Goal: Information Seeking & Learning: Find contact information

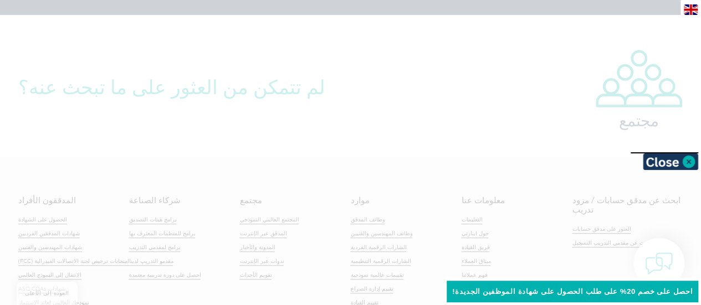
scroll to position [2616, 0]
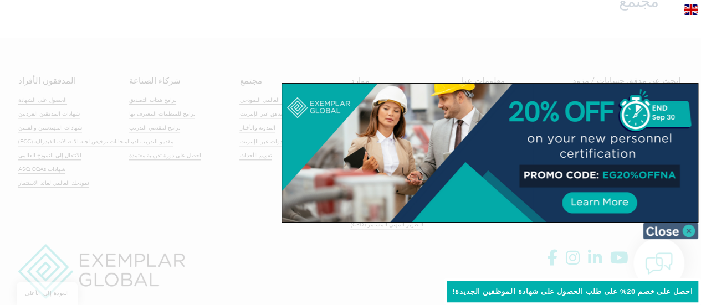
click at [685, 231] on img at bounding box center [670, 231] width 55 height 17
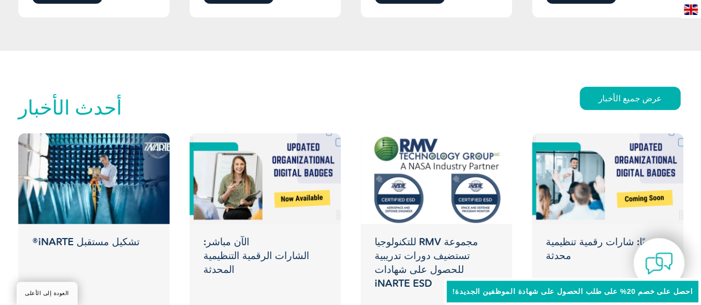
scroll to position [1665, 0]
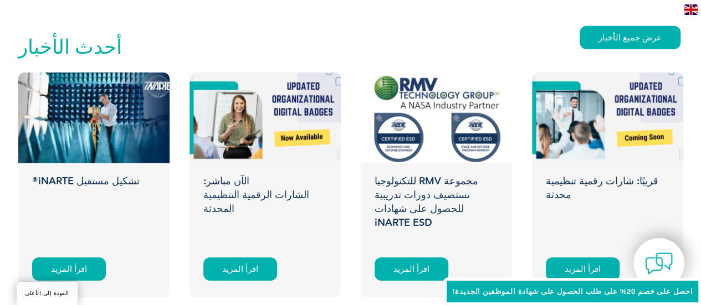
drag, startPoint x: 6, startPoint y: 105, endPoint x: 259, endPoint y: 27, distance: 265.4
click at [259, 27] on div "أحدث الأخبار عرض جميع الأخبار" at bounding box center [350, 47] width 665 height 49
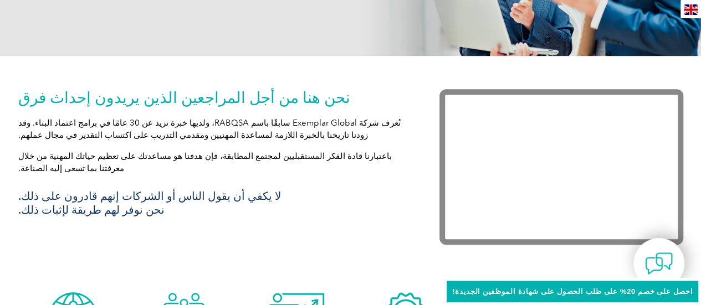
scroll to position [0, 0]
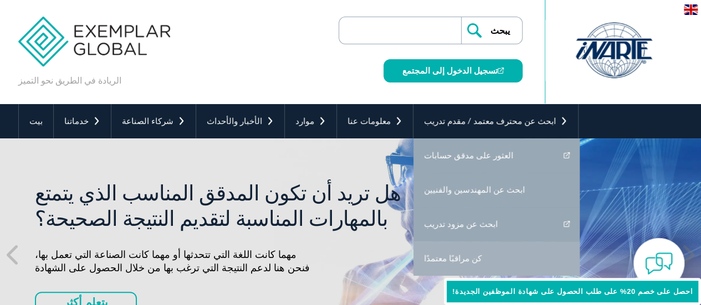
click at [423, 250] on link "كن مراقبًا معتمدًا" at bounding box center [496, 259] width 166 height 34
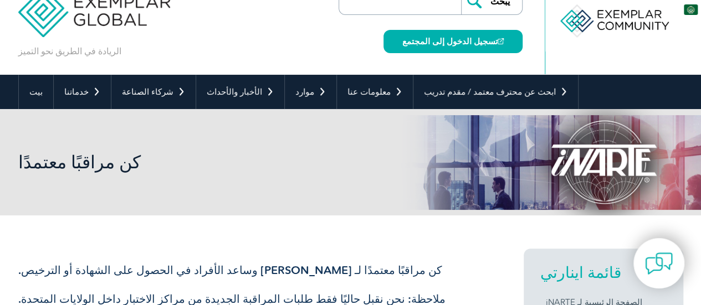
scroll to position [16, 0]
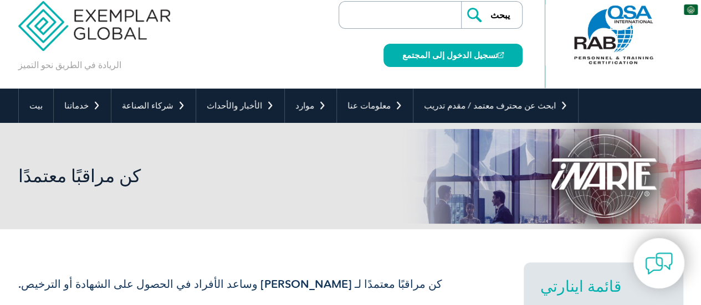
drag, startPoint x: 0, startPoint y: 0, endPoint x: 533, endPoint y: 80, distance: 538.5
click at [533, 80] on div "الريادة في الطريق نحو التميز يبحث تسجيل الدخول إلى المجتمع ▼" at bounding box center [350, 36] width 665 height 104
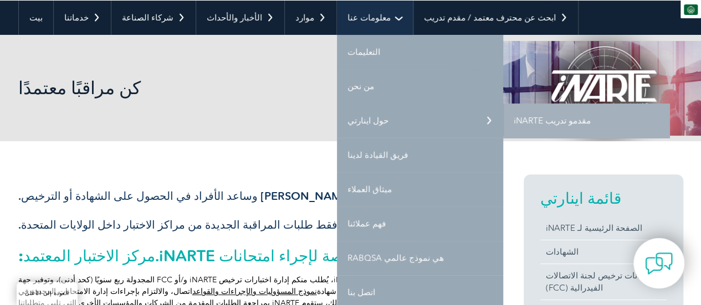
scroll to position [98, 0]
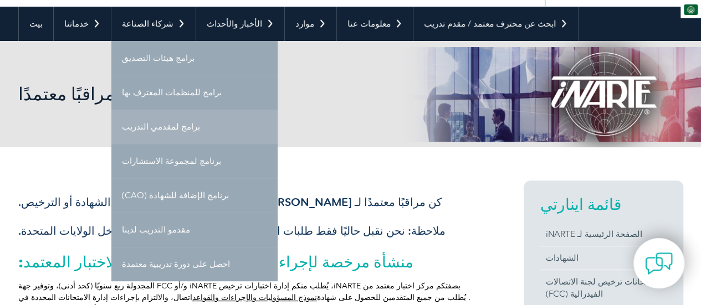
click at [176, 134] on link "برامج لمقدمي التدريب" at bounding box center [194, 127] width 166 height 34
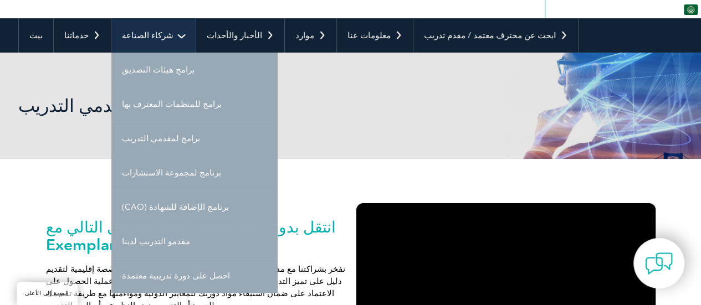
scroll to position [110, 0]
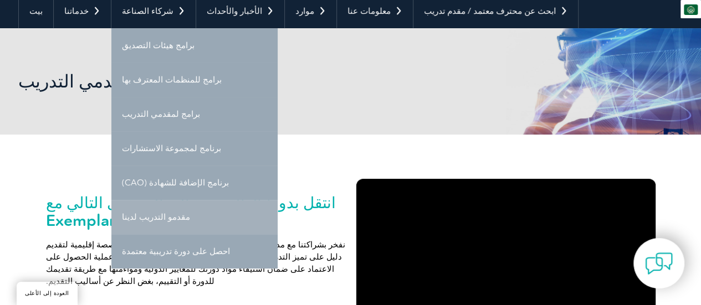
click at [163, 216] on link "مقدمو التدريب لدينا" at bounding box center [194, 217] width 166 height 34
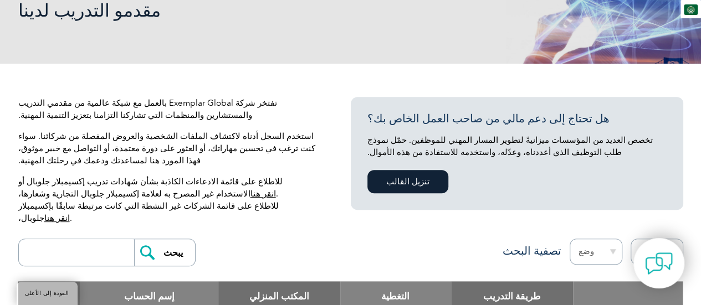
scroll to position [206, 0]
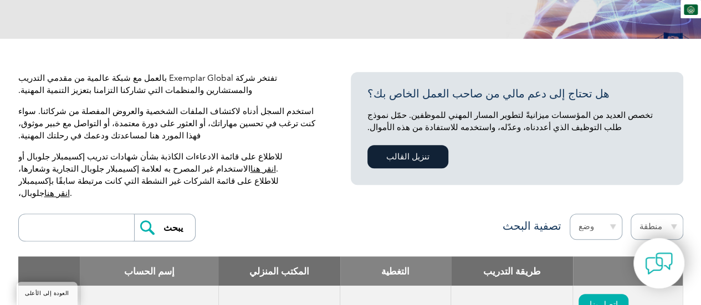
click at [99, 223] on input "search" at bounding box center [79, 227] width 110 height 27
type input "تخقيشى"
click at [134, 214] on input "يبحث" at bounding box center [164, 227] width 61 height 27
drag, startPoint x: 99, startPoint y: 223, endPoint x: 98, endPoint y: 213, distance: 9.5
click at [98, 214] on input "تخقيشى" at bounding box center [79, 227] width 110 height 27
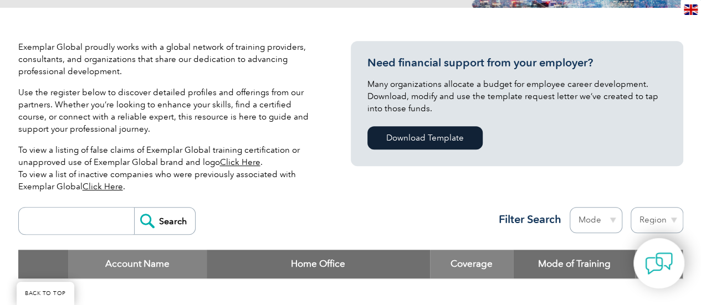
scroll to position [237, 0]
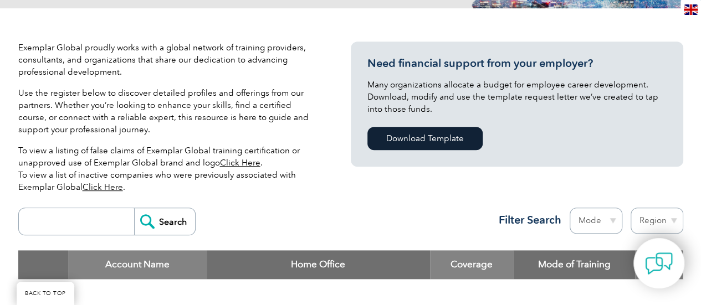
click at [89, 219] on input "search" at bounding box center [79, 221] width 110 height 27
type input "JORDAN"
click at [134, 208] on input "Search" at bounding box center [164, 221] width 61 height 27
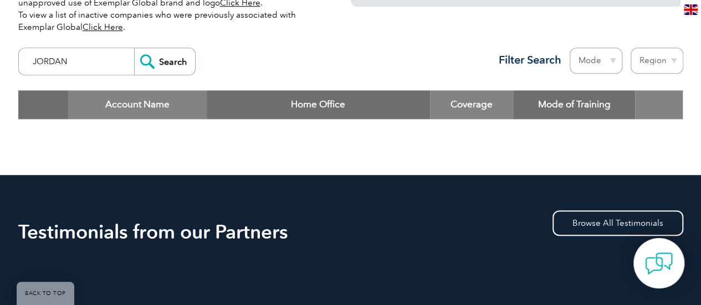
scroll to position [406, 0]
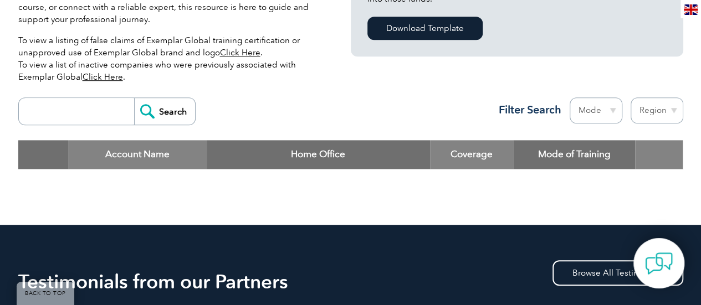
scroll to position [360, 0]
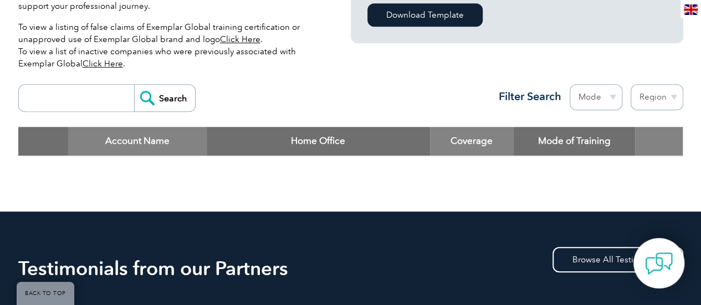
click at [94, 105] on input "search" at bounding box center [79, 98] width 110 height 27
type input "PIO"
click at [134, 85] on input "Search" at bounding box center [164, 98] width 61 height 27
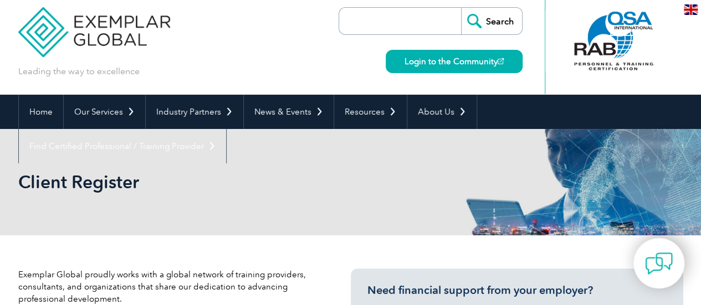
scroll to position [0, 0]
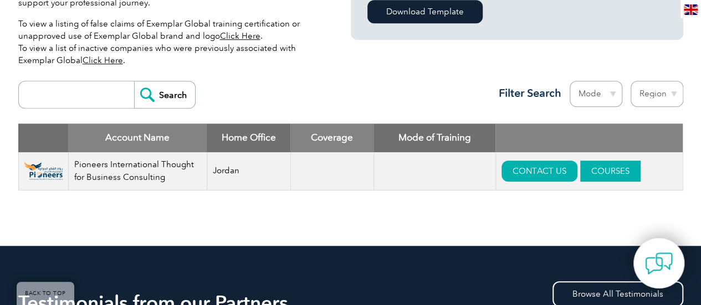
scroll to position [401, 0]
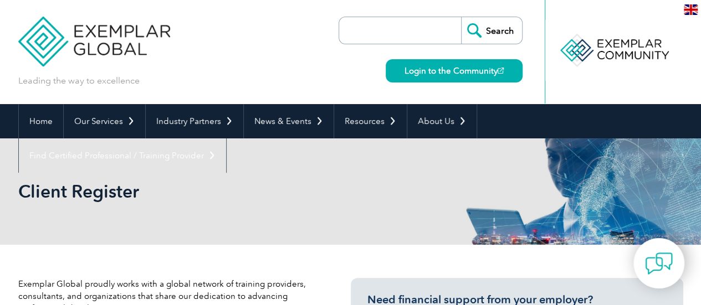
scroll to position [267, 0]
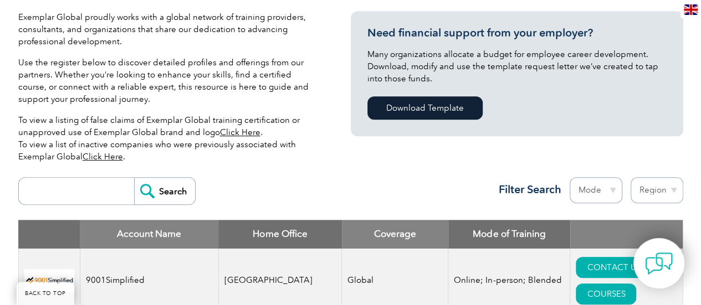
click at [104, 187] on input "search" at bounding box center [79, 191] width 110 height 27
type input "JORDAN"
click at [134, 178] on input "Search" at bounding box center [164, 191] width 61 height 27
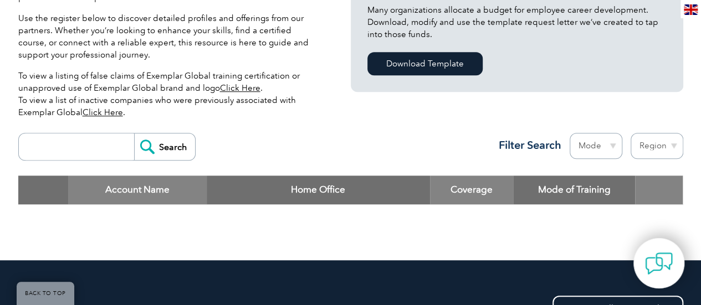
scroll to position [311, 0]
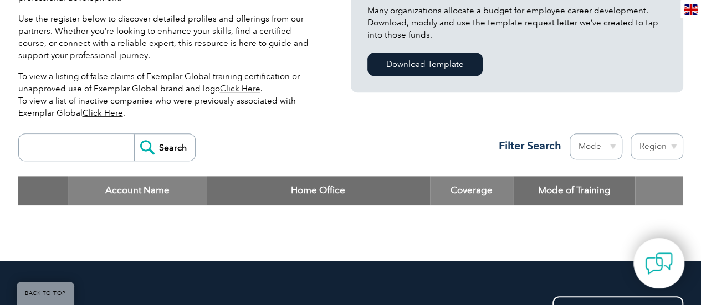
click at [93, 147] on input "search" at bounding box center [79, 147] width 110 height 27
type input "PIO"
click at [134, 134] on input "Search" at bounding box center [164, 147] width 61 height 27
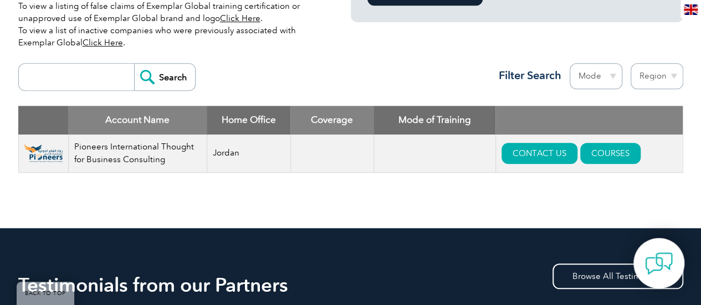
scroll to position [383, 0]
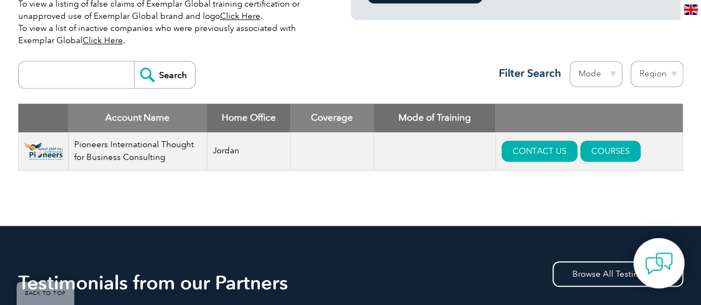
click at [598, 73] on select "Mode Online In-person Blended" at bounding box center [596, 74] width 53 height 26
click at [655, 75] on select "Region Australia Bahrain Bangladesh Brazil Canada Colombia Dominican Republic E…" at bounding box center [657, 74] width 53 height 26
select select "Jordan"
click at [631, 61] on select "Region Australia Bahrain Bangladesh Brazil Canada Colombia Dominican Republic E…" at bounding box center [657, 74] width 53 height 26
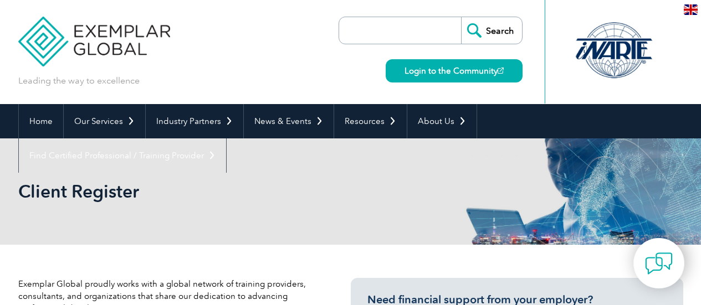
select select "Jordan"
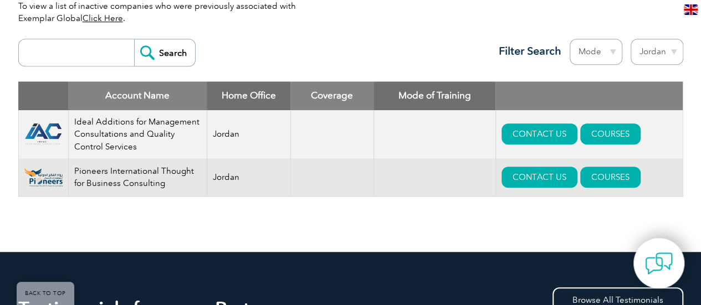
scroll to position [407, 0]
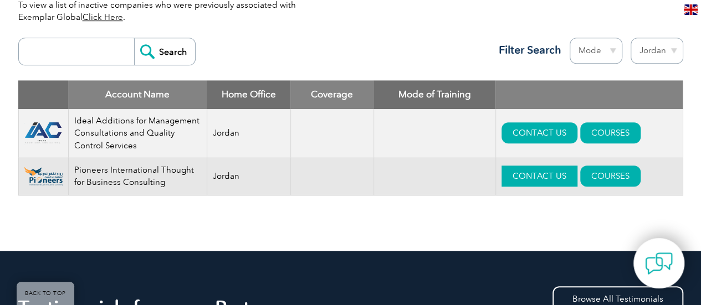
click at [534, 173] on link "CONTACT US" at bounding box center [540, 176] width 76 height 21
click at [533, 170] on link "CONTACT US" at bounding box center [540, 176] width 76 height 21
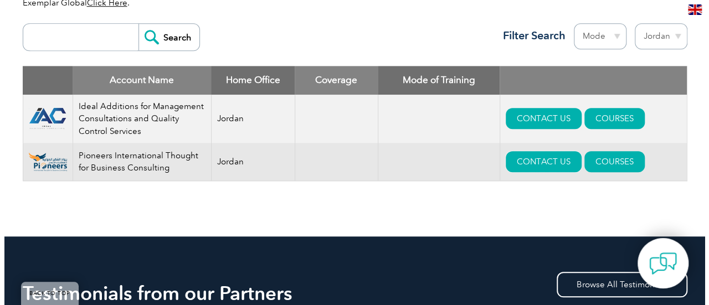
scroll to position [412, 0]
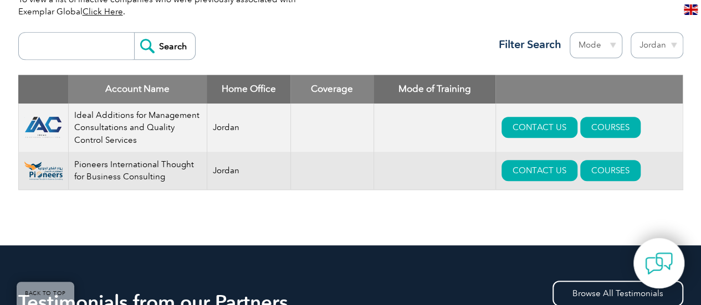
click at [46, 123] on img at bounding box center [43, 127] width 38 height 23
click at [140, 126] on td "Ideal Additions for Management Consultations and Quality Control Services" at bounding box center [137, 128] width 139 height 49
click at [106, 126] on td "Ideal Additions for Management Consultations and Quality Control Services" at bounding box center [137, 128] width 139 height 49
click at [44, 122] on img at bounding box center [43, 127] width 38 height 23
click at [42, 135] on img at bounding box center [43, 127] width 38 height 23
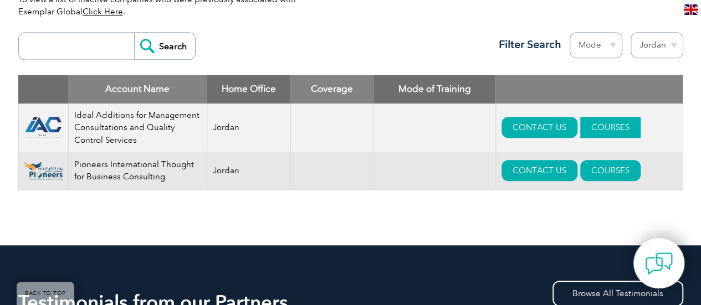
click at [614, 130] on link "COURSES" at bounding box center [610, 127] width 60 height 21
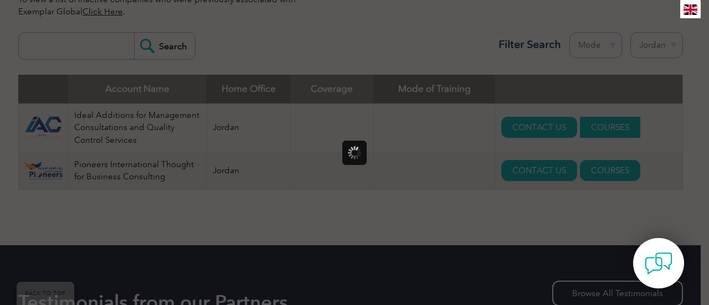
scroll to position [0, 0]
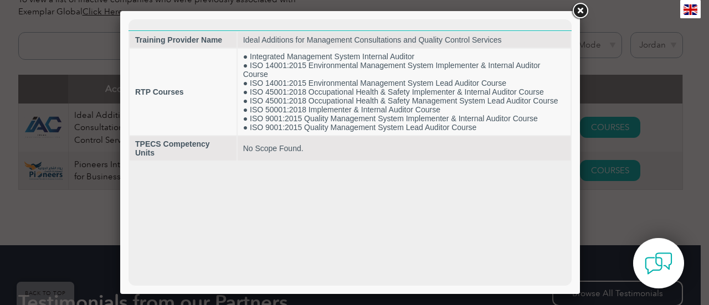
click at [582, 13] on link at bounding box center [580, 11] width 20 height 20
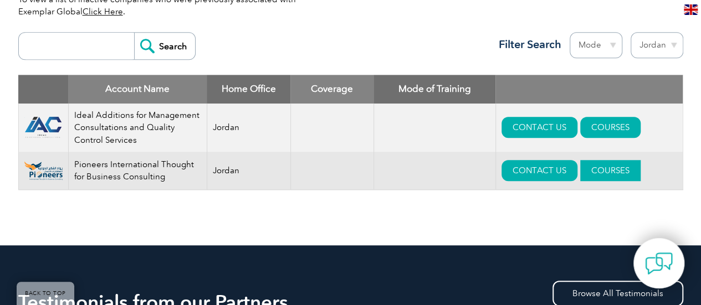
click at [596, 166] on link "COURSES" at bounding box center [610, 170] width 60 height 21
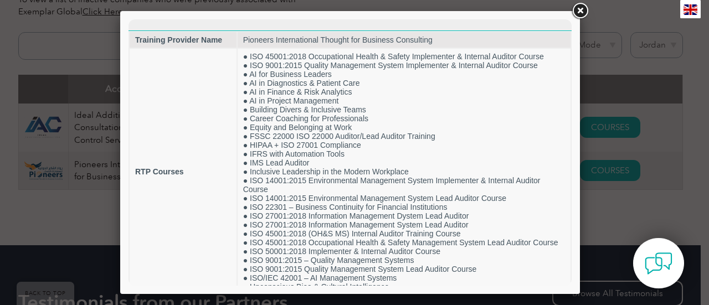
click at [576, 4] on link at bounding box center [580, 11] width 20 height 20
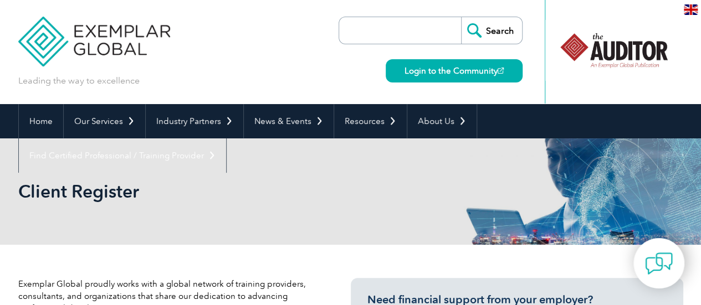
click at [112, 40] on img at bounding box center [94, 33] width 152 height 67
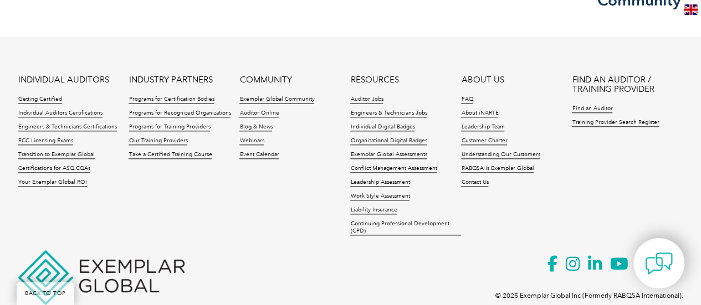
scroll to position [2728, 0]
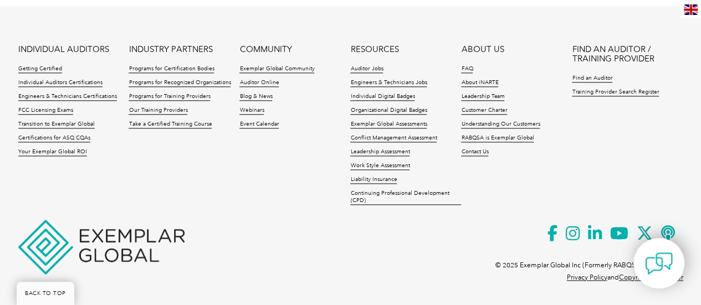
click at [267, 176] on ul "INDIVIDUAL AUDITORS Getting Certified Individual Auditors Certifications Engine…" at bounding box center [350, 128] width 665 height 166
click at [577, 228] on icon at bounding box center [577, 233] width 22 height 27
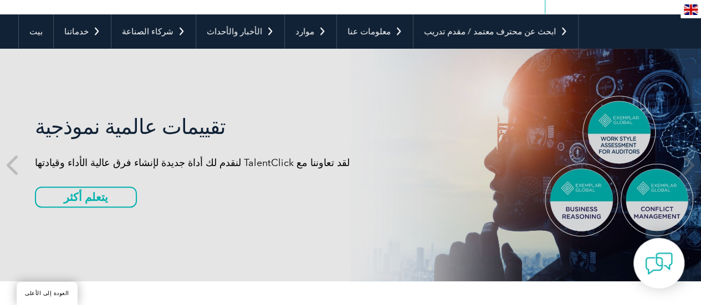
scroll to position [0, 0]
